Goal: Information Seeking & Learning: Learn about a topic

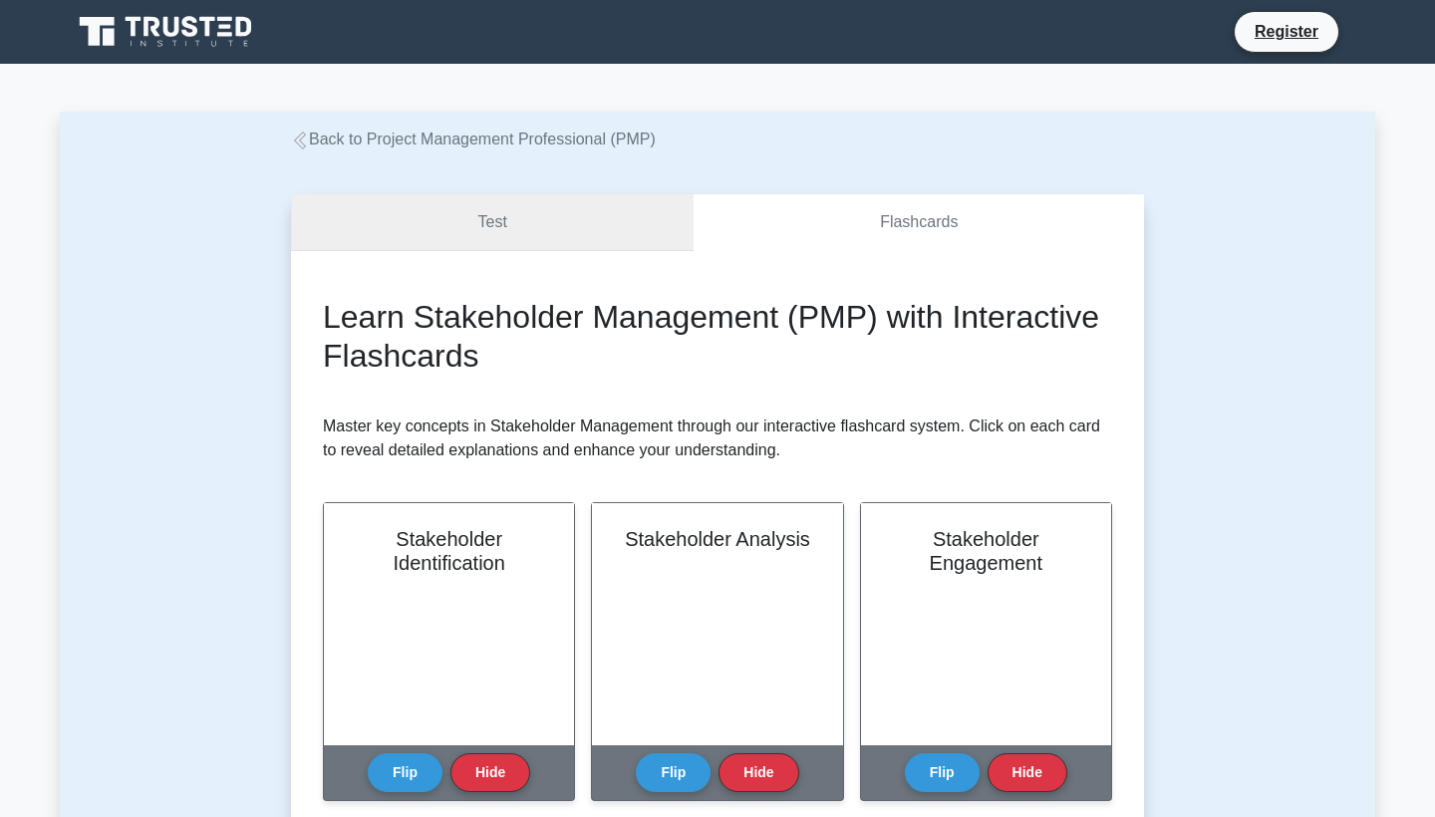
click at [573, 222] on link "Test" at bounding box center [492, 222] width 403 height 57
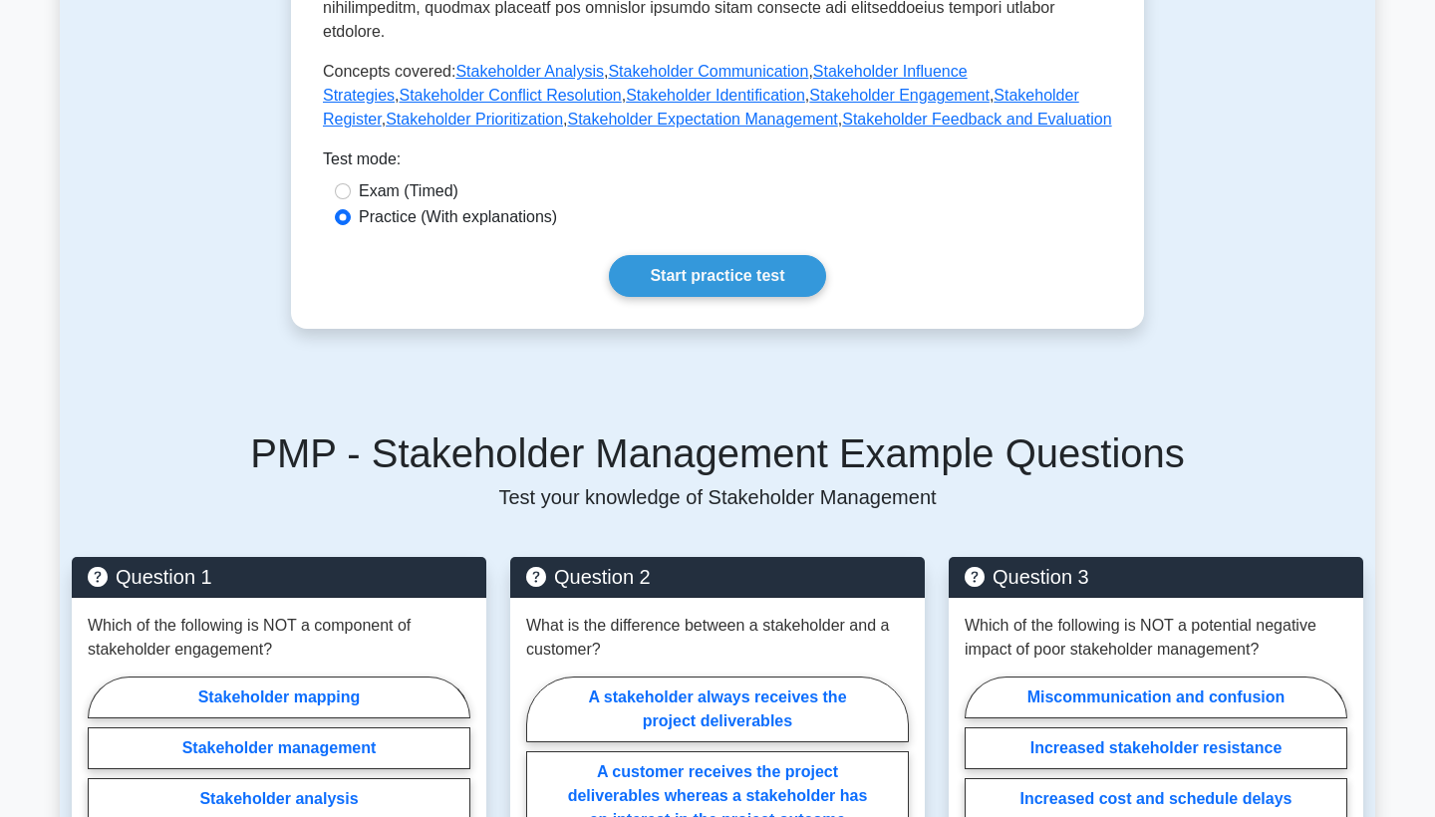
scroll to position [957, 0]
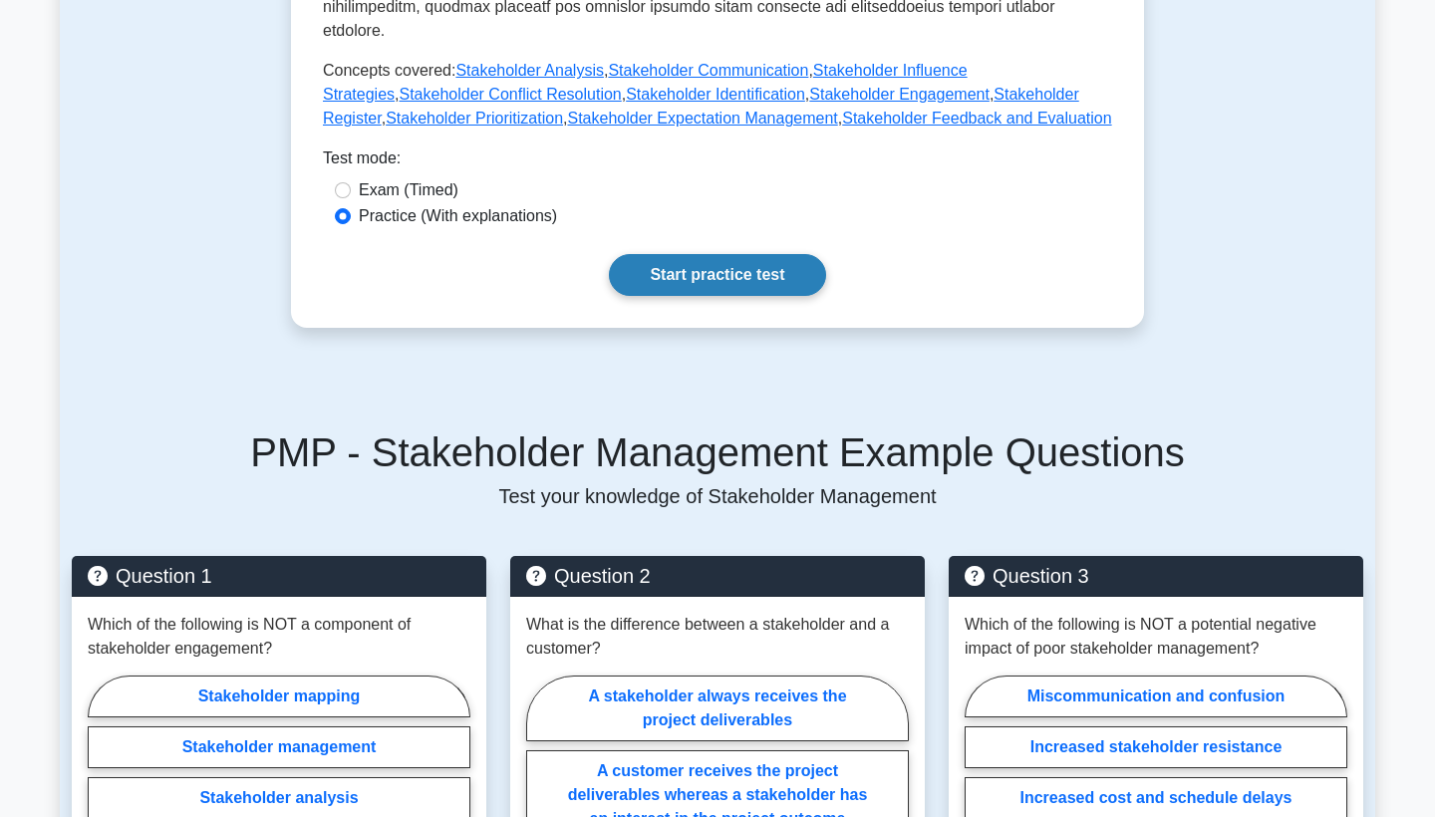
click at [725, 254] on link "Start practice test" at bounding box center [717, 275] width 216 height 42
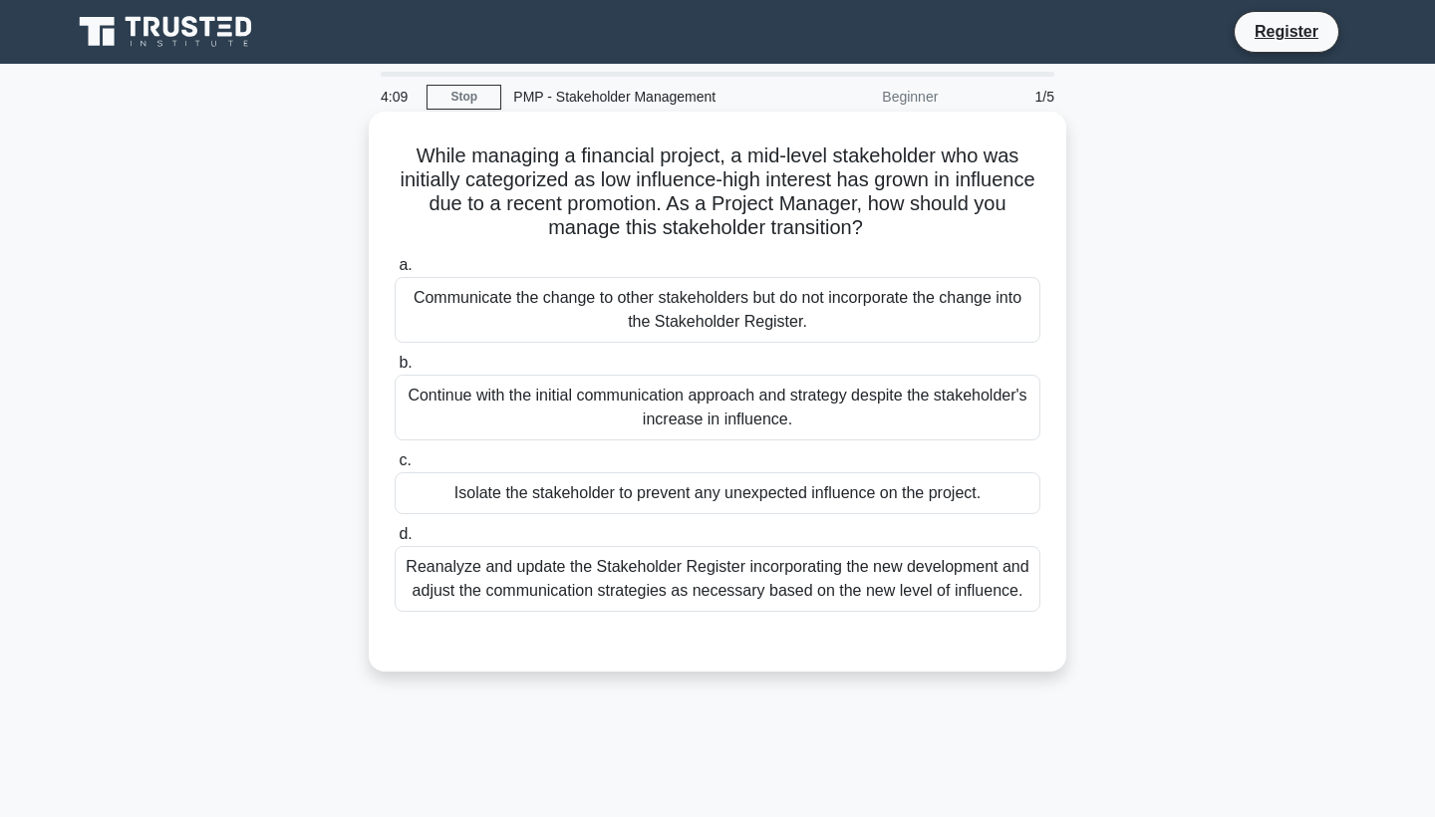
click at [903, 584] on div "Reanalyze and update the Stakeholder Register incorporating the new development…" at bounding box center [718, 579] width 646 height 66
click at [395, 541] on input "d. Reanalyze and update the Stakeholder Register incorporating the new developm…" at bounding box center [395, 534] width 0 height 13
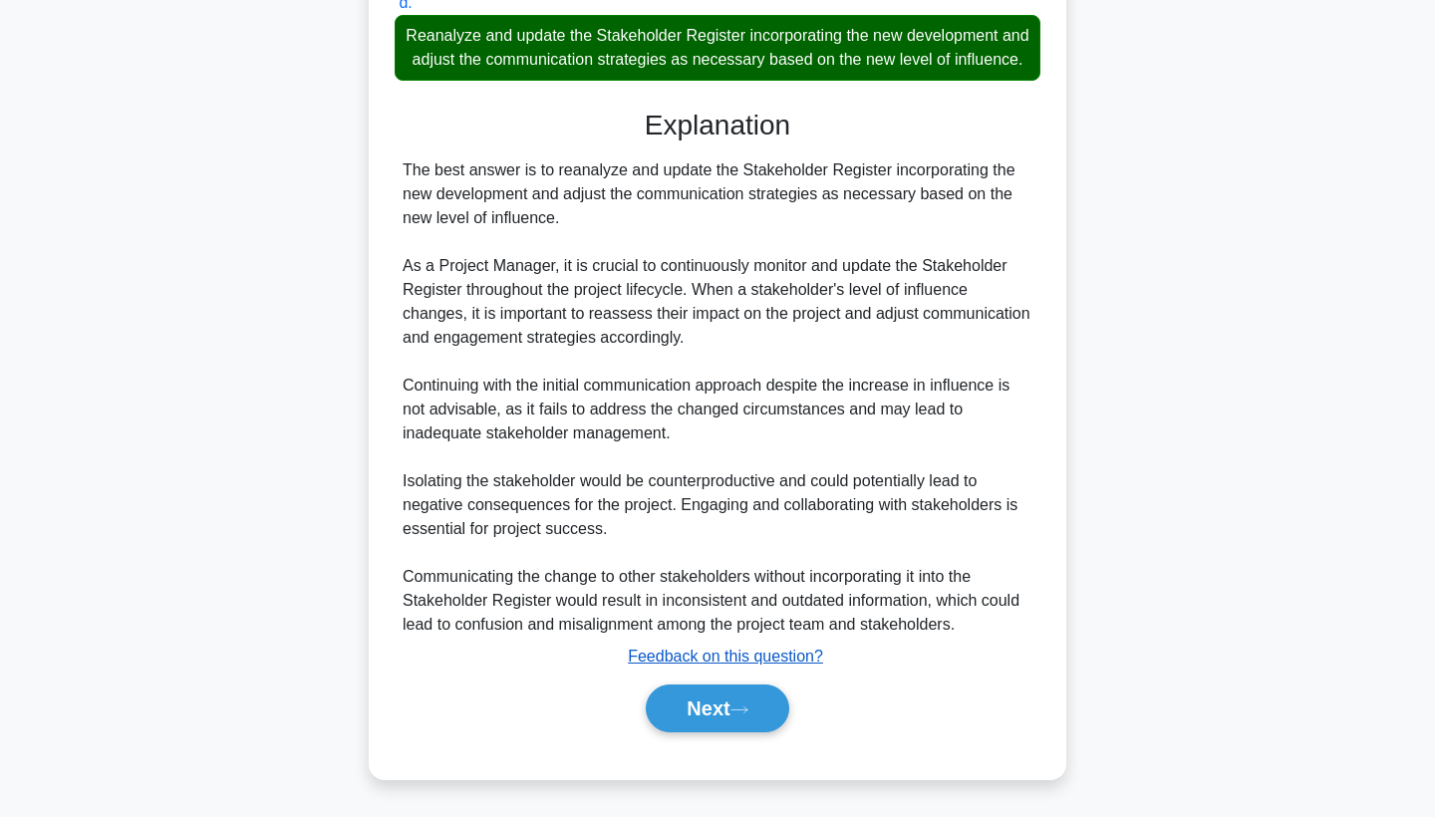
scroll to position [531, 0]
click at [739, 713] on icon at bounding box center [739, 710] width 18 height 11
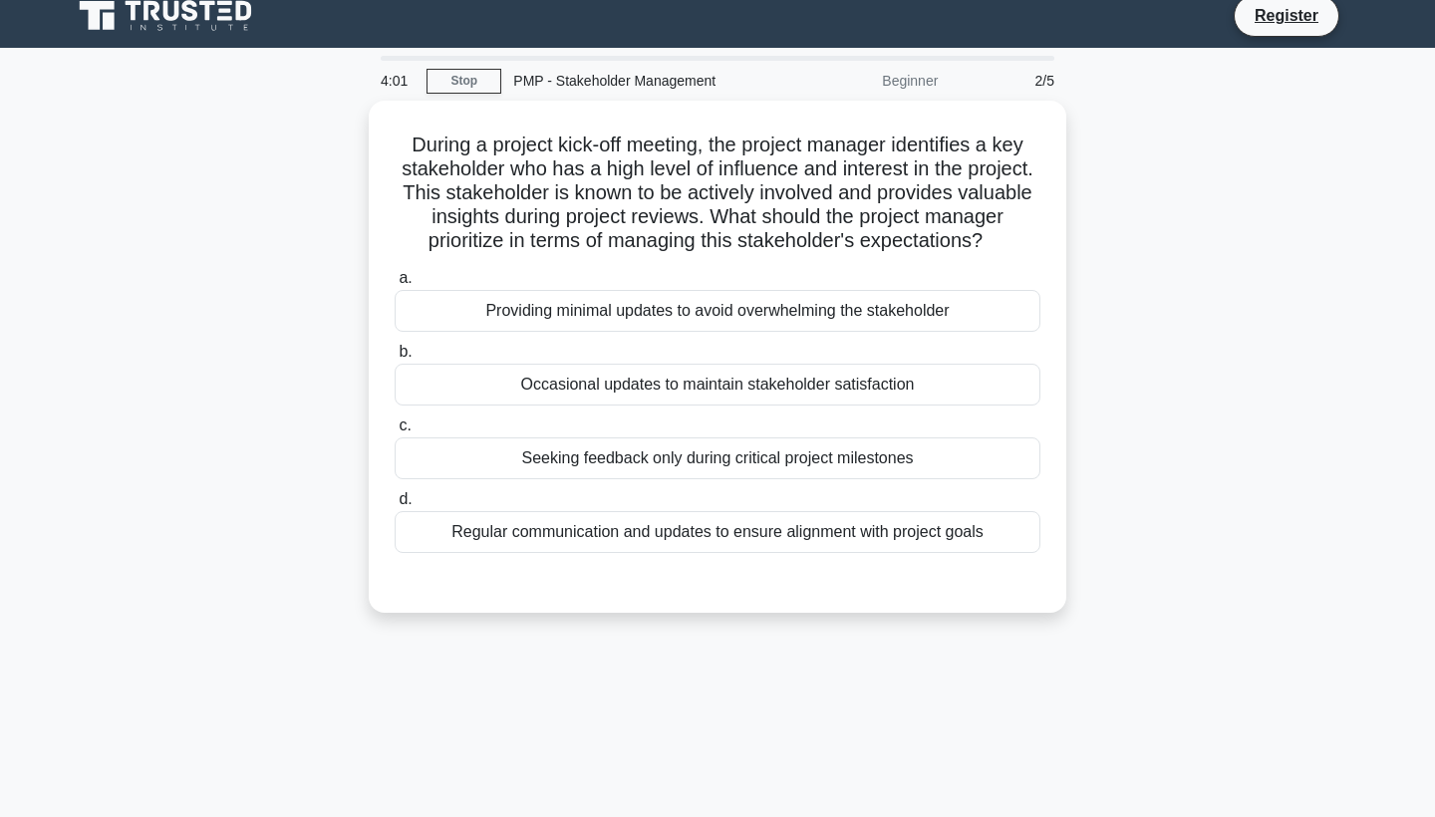
scroll to position [0, 0]
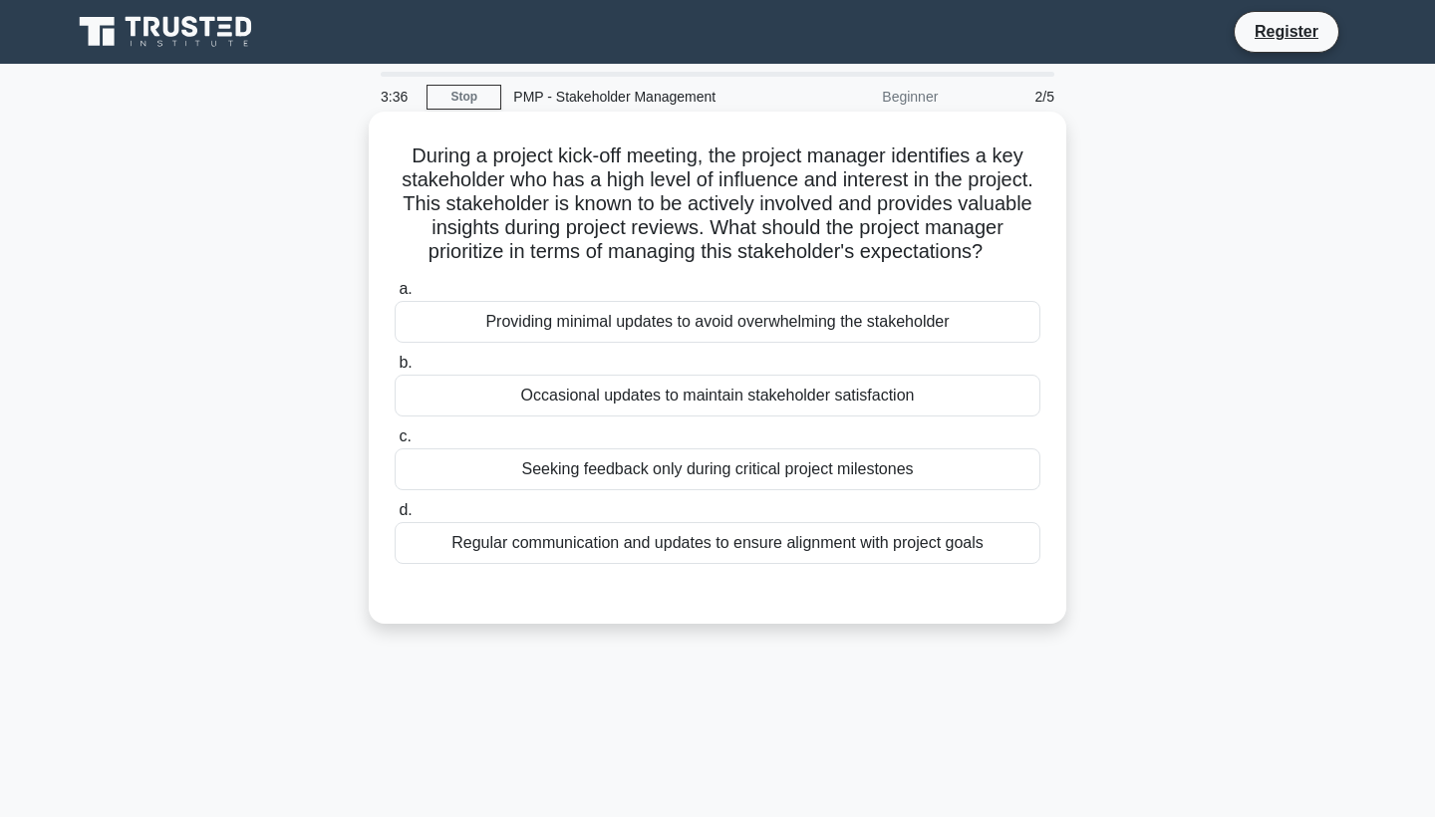
click at [983, 546] on div "Regular communication and updates to ensure alignment with project goals" at bounding box center [718, 543] width 646 height 42
click at [395, 517] on input "d. Regular communication and updates to ensure alignment with project goals" at bounding box center [395, 510] width 0 height 13
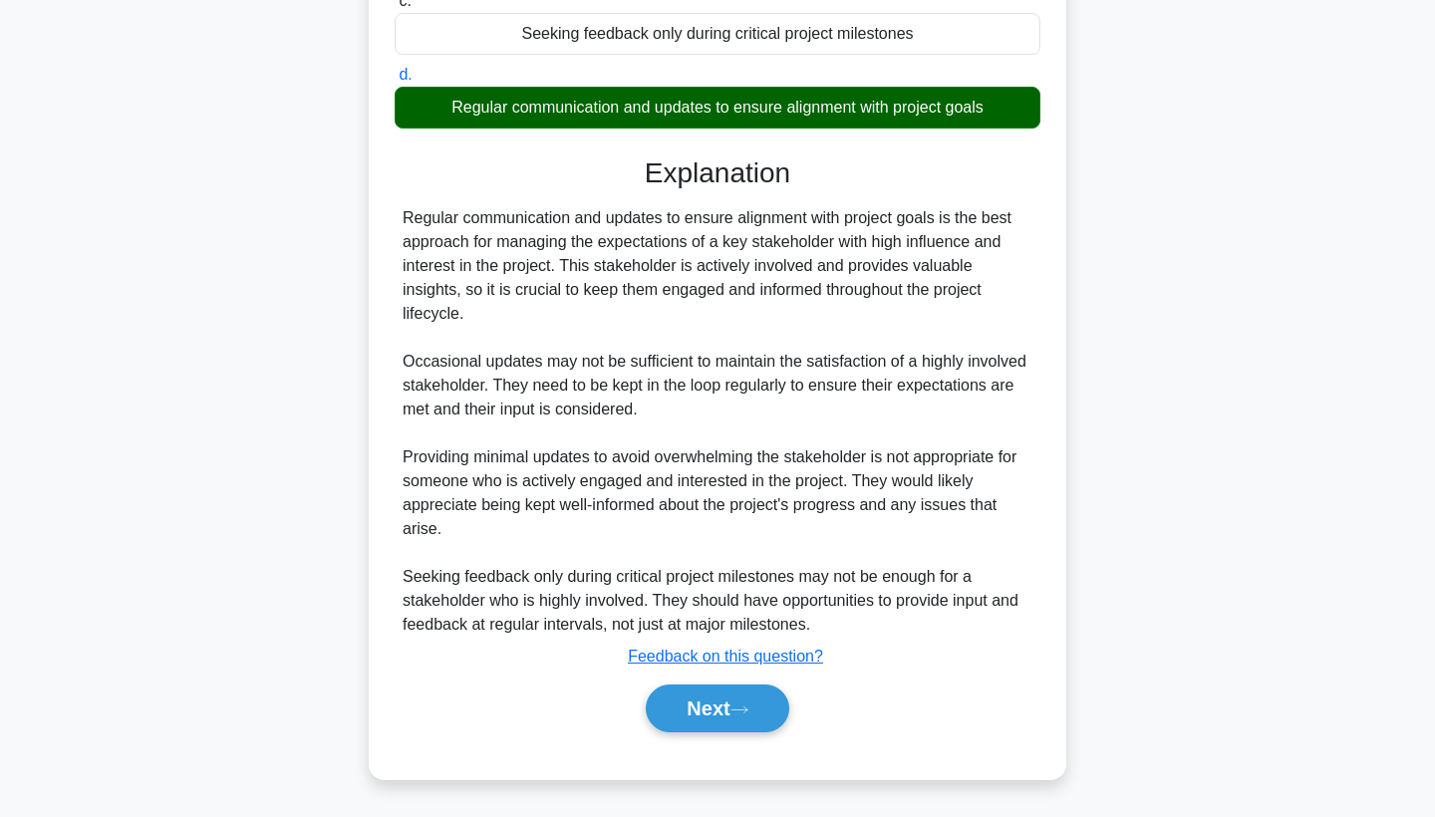
scroll to position [436, 0]
click at [748, 714] on icon at bounding box center [739, 710] width 18 height 11
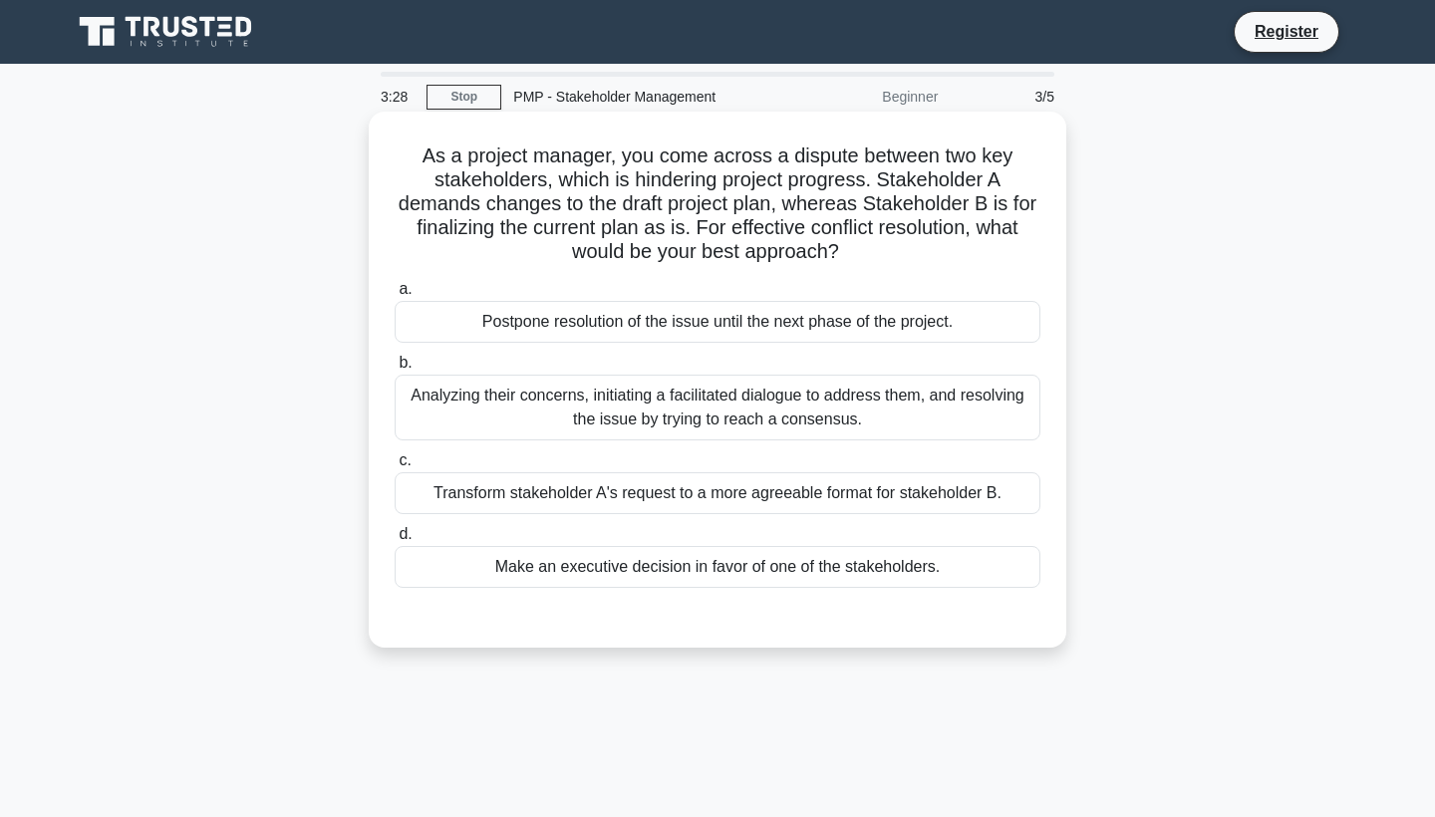
scroll to position [0, 0]
click at [963, 412] on div "Analyzing their concerns, initiating a facilitated dialogue to address them, an…" at bounding box center [718, 408] width 646 height 66
click at [395, 370] on input "b. Analyzing their concerns, initiating a facilitated dialogue to address them,…" at bounding box center [395, 363] width 0 height 13
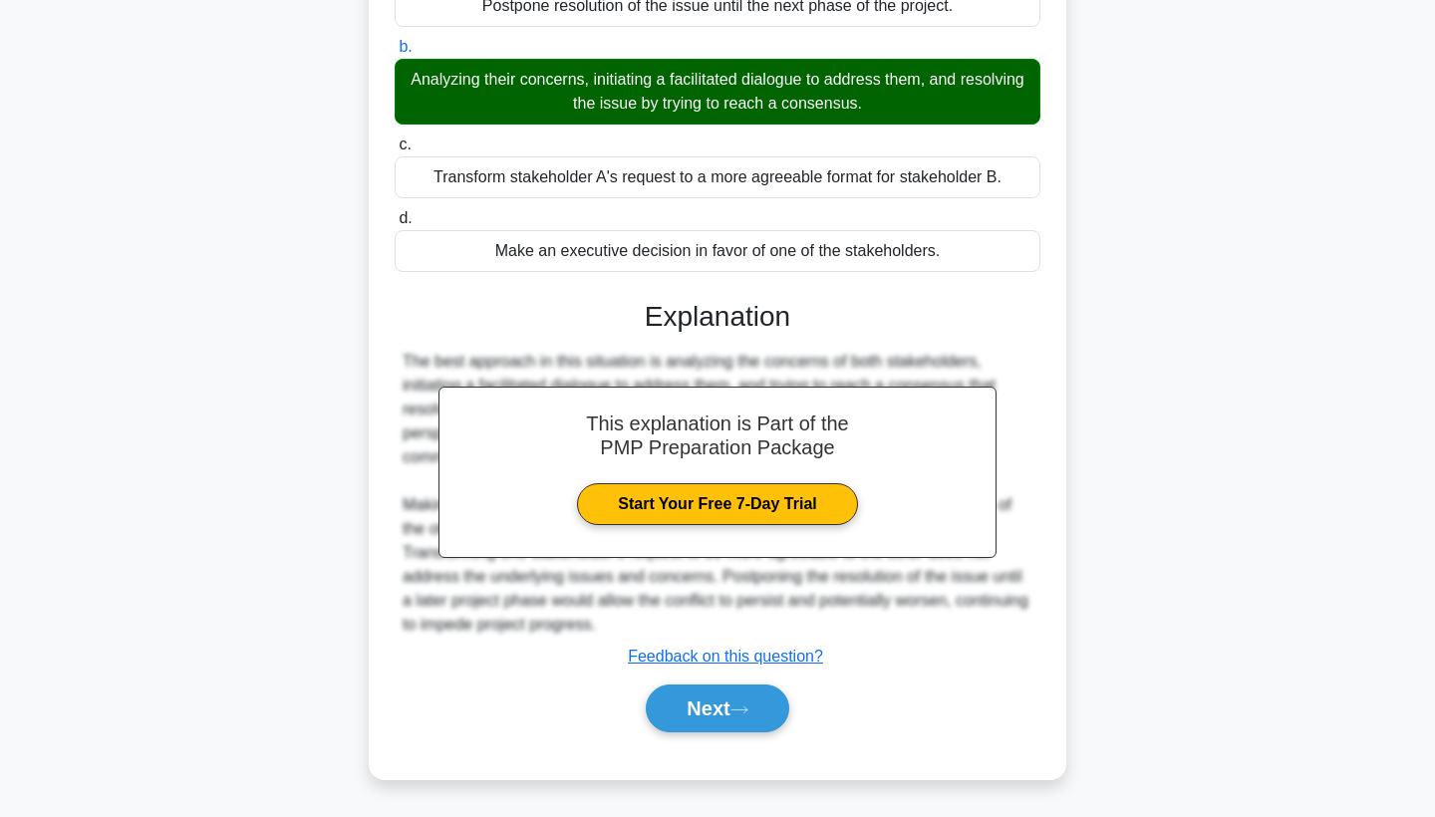
scroll to position [316, 0]
click at [713, 703] on button "Next" at bounding box center [717, 709] width 143 height 48
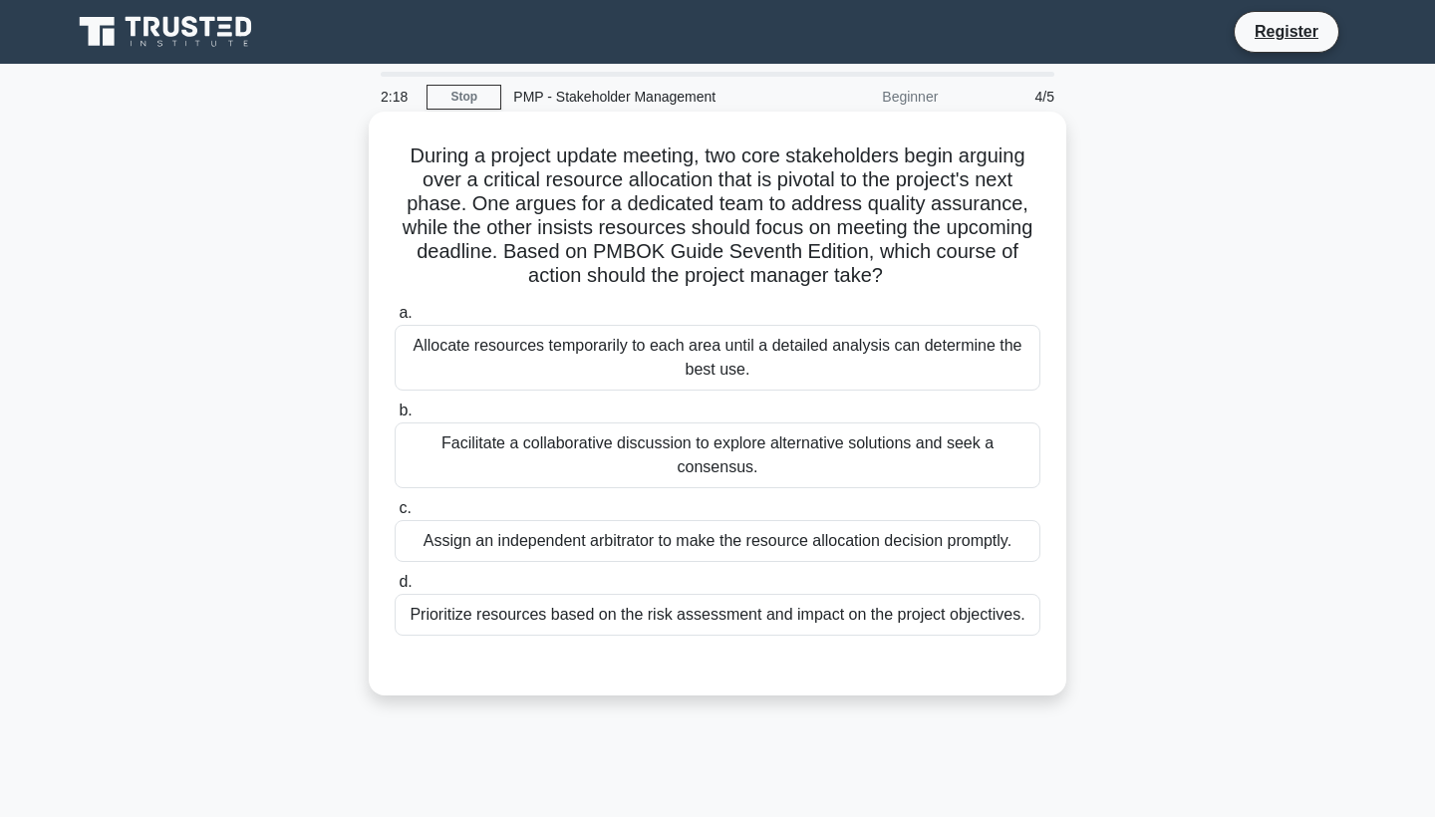
scroll to position [0, 0]
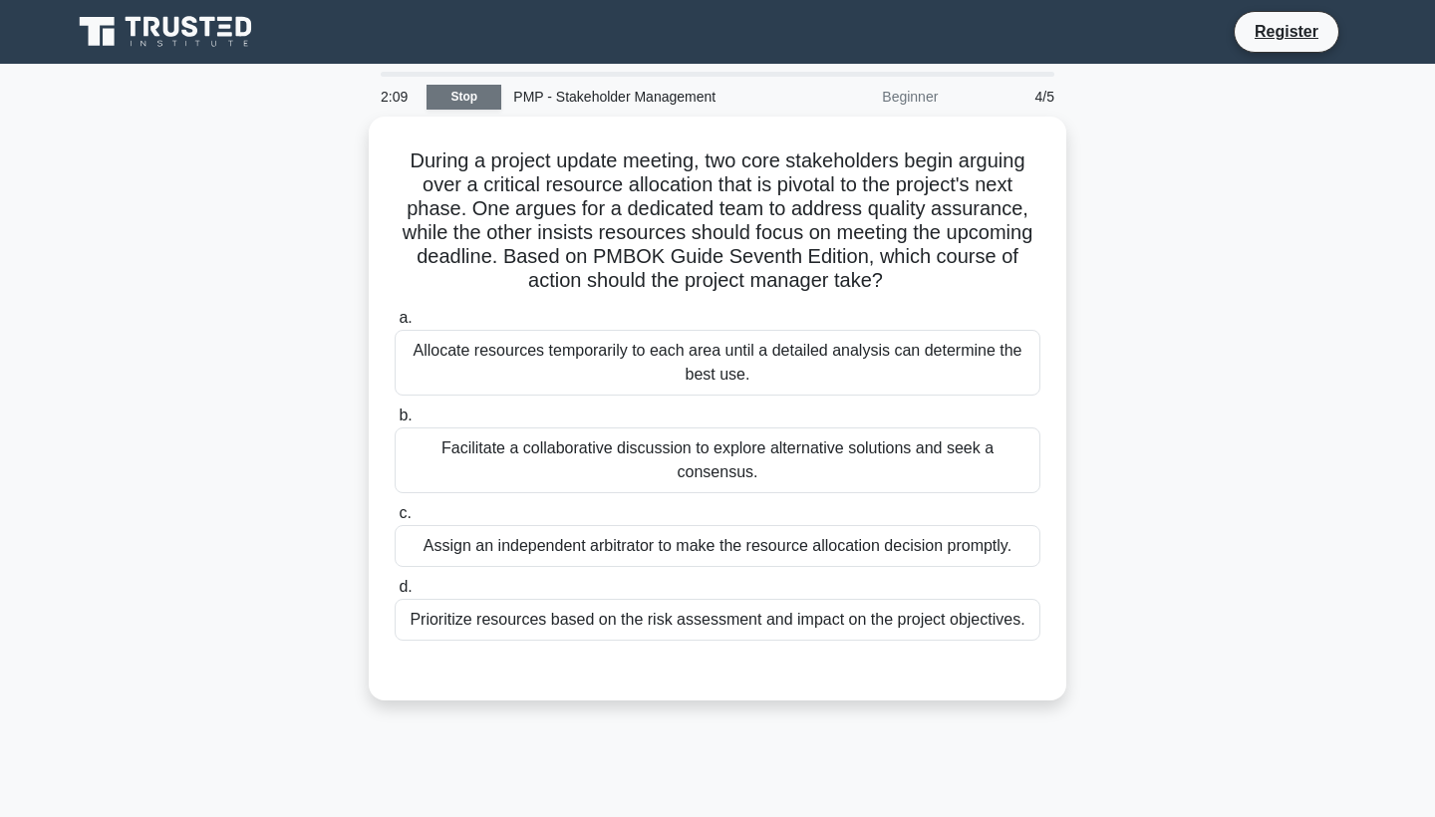
click at [462, 99] on link "Stop" at bounding box center [464, 97] width 75 height 25
